Goal: Task Accomplishment & Management: Manage account settings

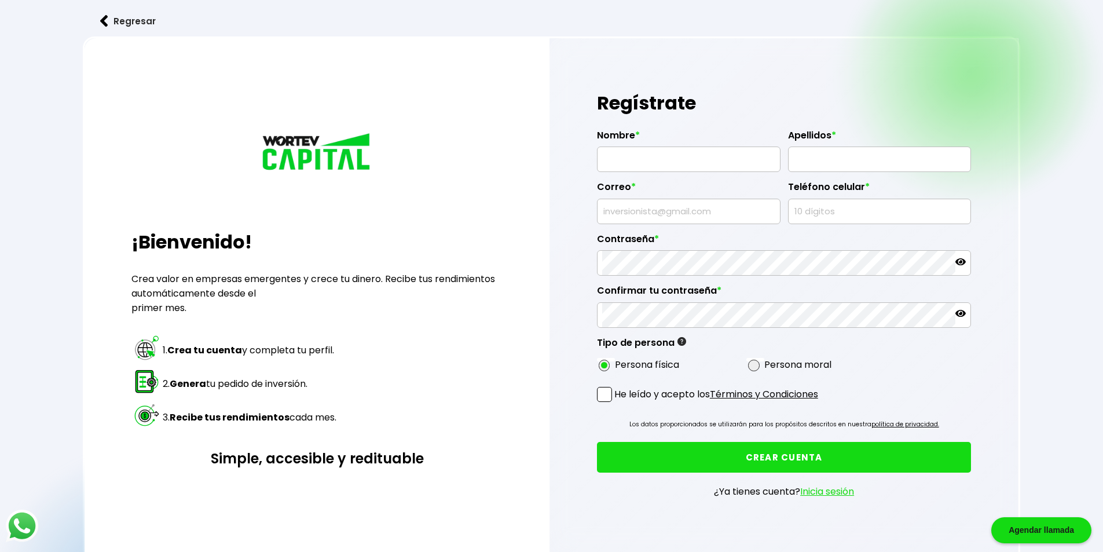
type input "[EMAIL_ADDRESS][DOMAIN_NAME]"
click at [835, 508] on form "Nombre * Apellidos * Correo * elpat2011@hotmail.com Teléfono celular * Contrase…" at bounding box center [784, 318] width 375 height 397
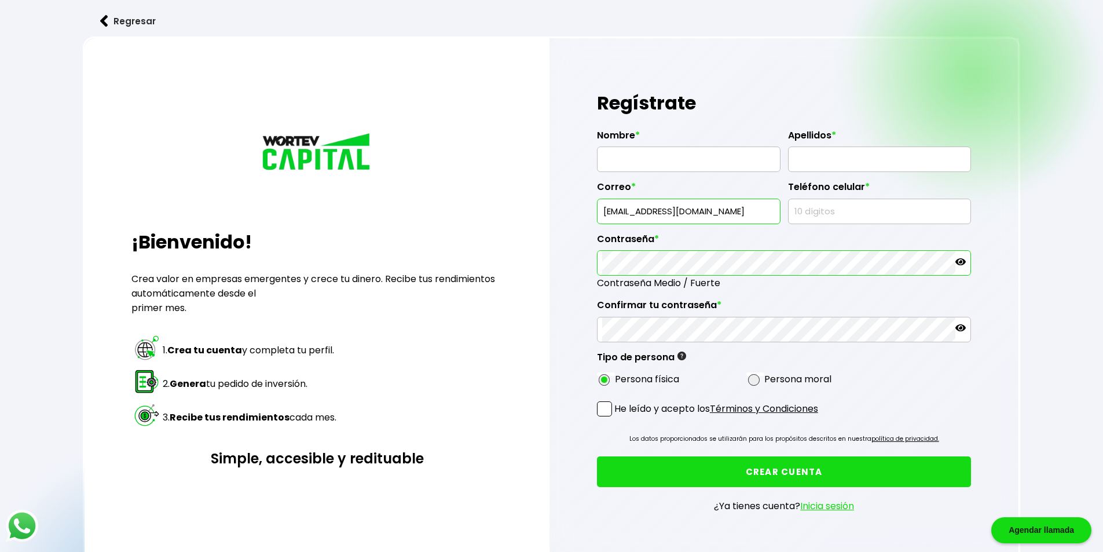
click at [822, 512] on link "Inicia sesión" at bounding box center [827, 505] width 54 height 13
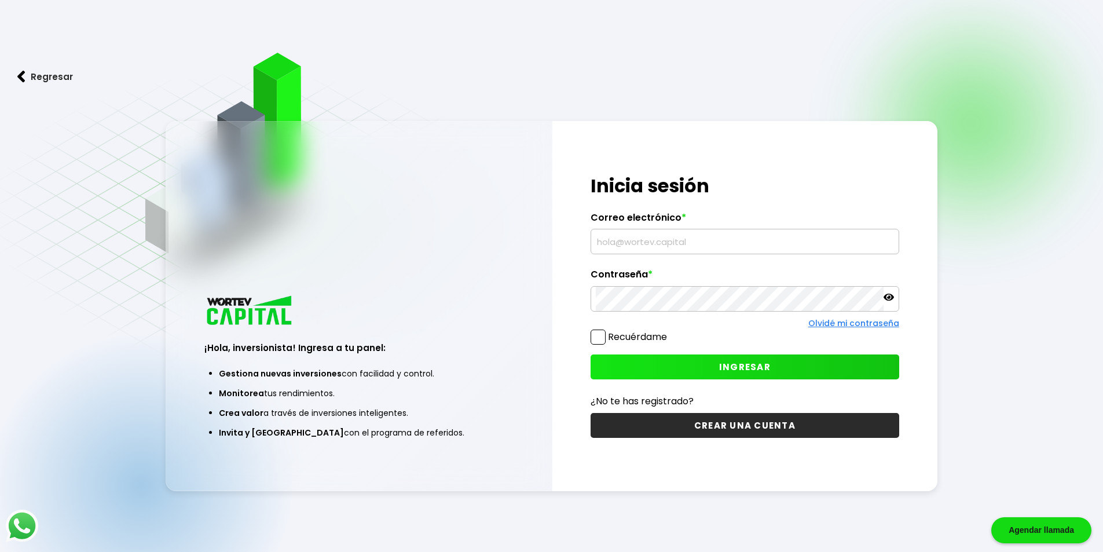
type input "[EMAIL_ADDRESS][DOMAIN_NAME]"
click at [890, 298] on icon at bounding box center [888, 296] width 10 height 7
click at [596, 337] on span at bounding box center [597, 336] width 15 height 15
click at [669, 331] on input "Recuérdame" at bounding box center [669, 331] width 0 height 0
click at [702, 366] on button "INGRESAR" at bounding box center [744, 366] width 309 height 25
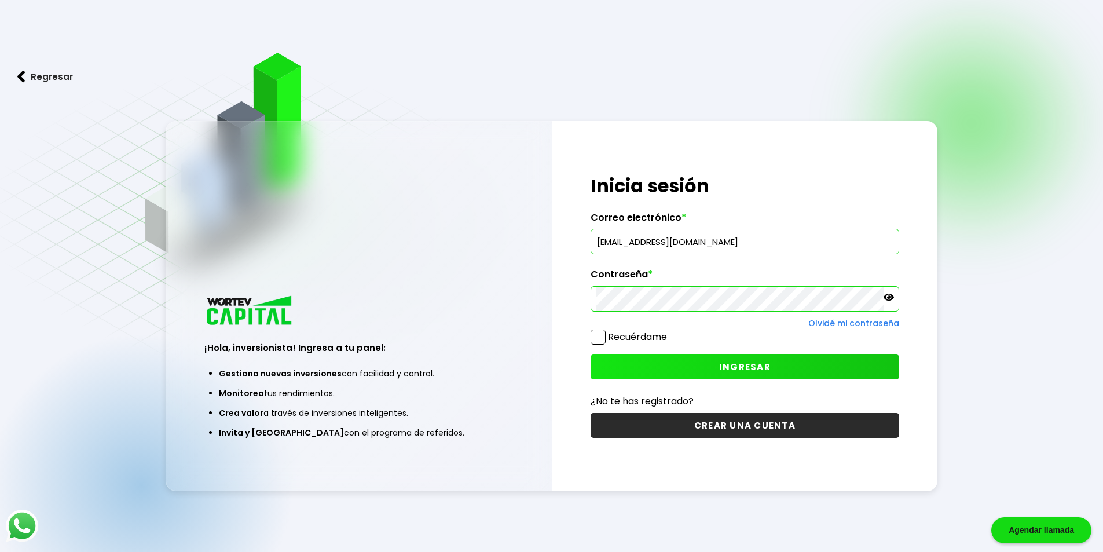
click at [603, 343] on span at bounding box center [597, 336] width 15 height 15
click at [669, 331] on input "Recuérdame" at bounding box center [669, 331] width 0 height 0
drag, startPoint x: 712, startPoint y: 378, endPoint x: 733, endPoint y: 373, distance: 21.3
click at [717, 376] on button "INGRESAR" at bounding box center [744, 366] width 309 height 25
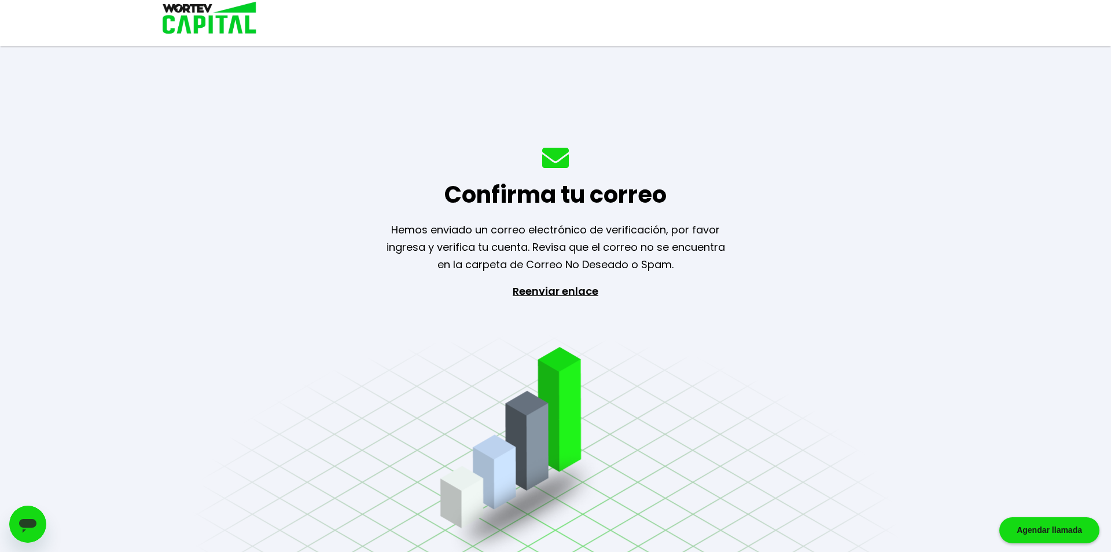
click at [566, 291] on p "Reenviar enlace" at bounding box center [555, 343] width 107 height 122
